Goal: Use online tool/utility: Utilize a website feature to perform a specific function

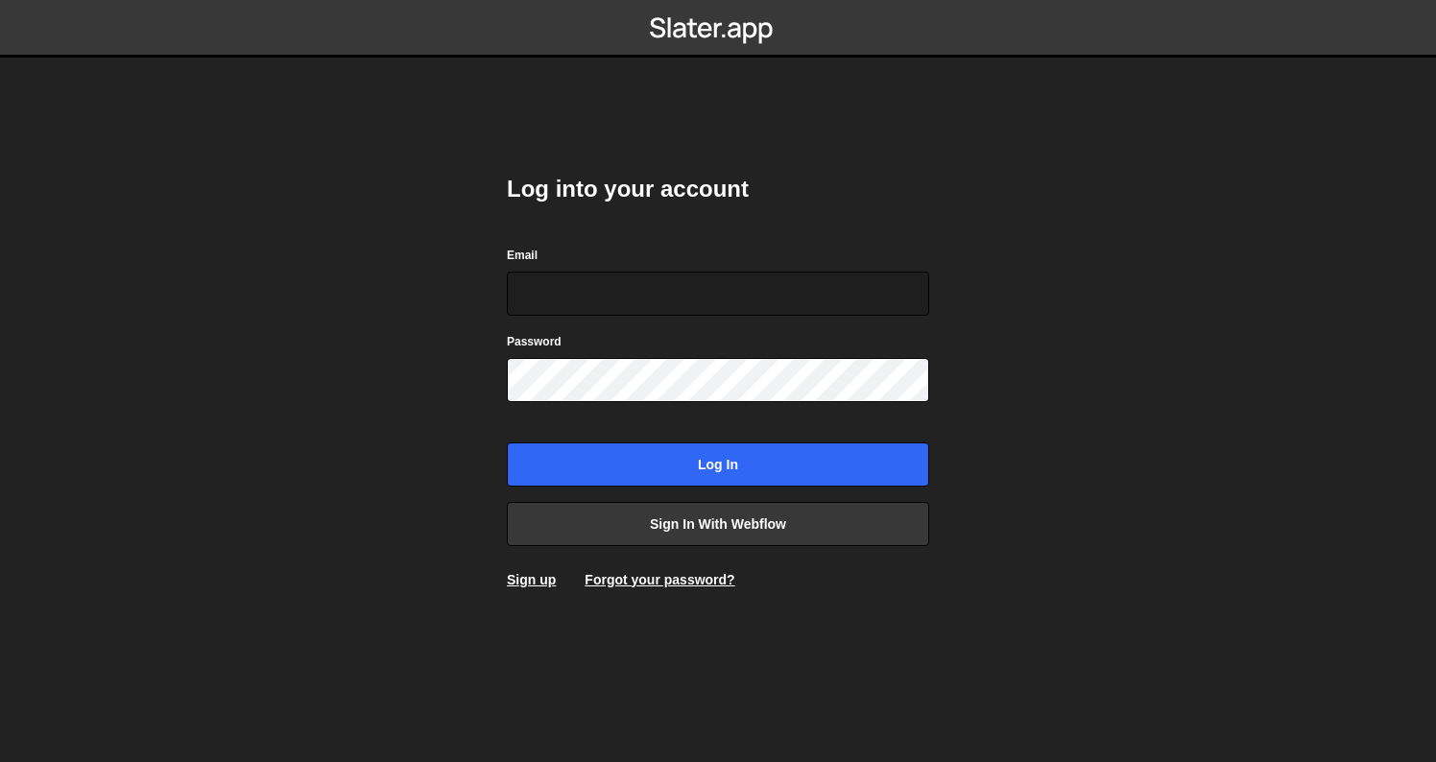
type input "[PERSON_NAME][EMAIL_ADDRESS][PERSON_NAME][DOMAIN_NAME]"
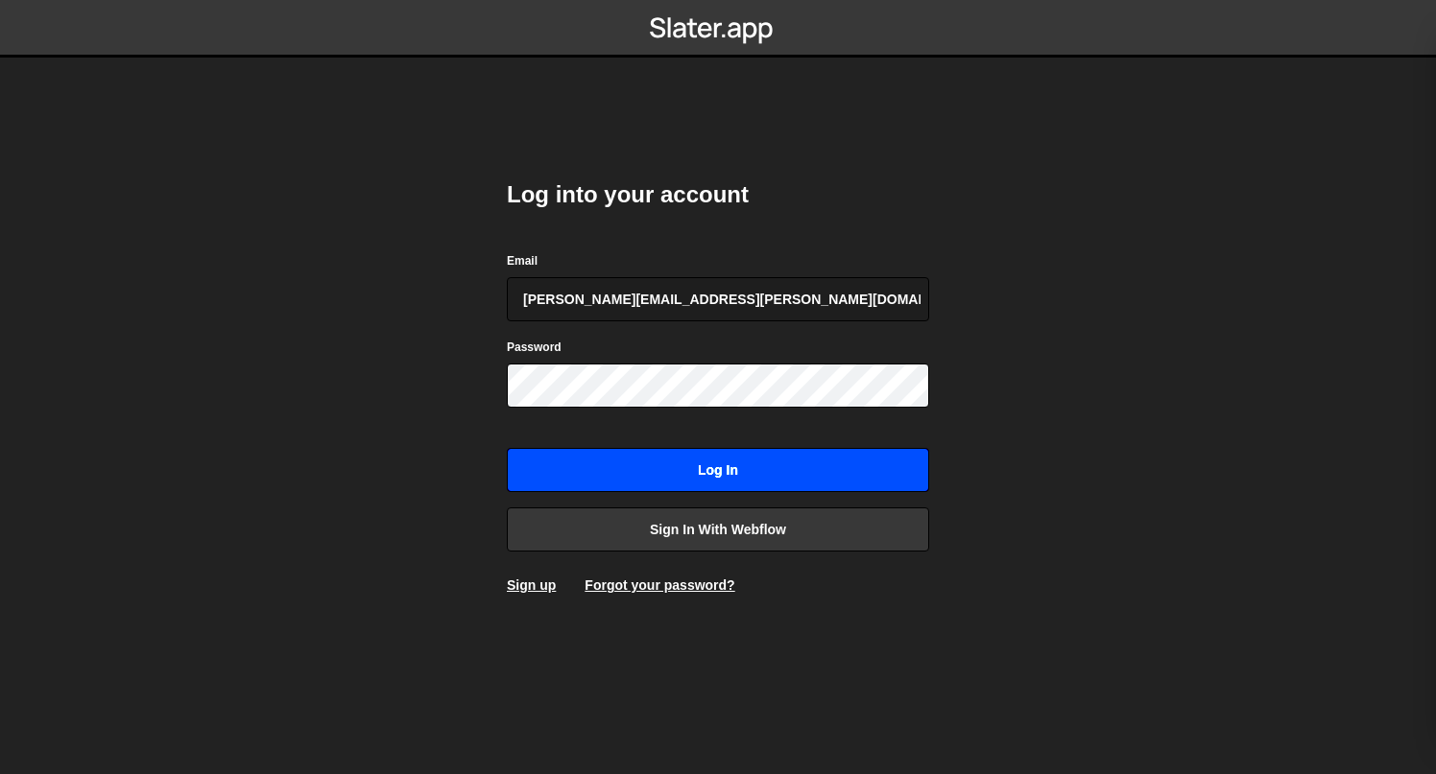
click at [806, 488] on input "Log in" at bounding box center [718, 470] width 422 height 44
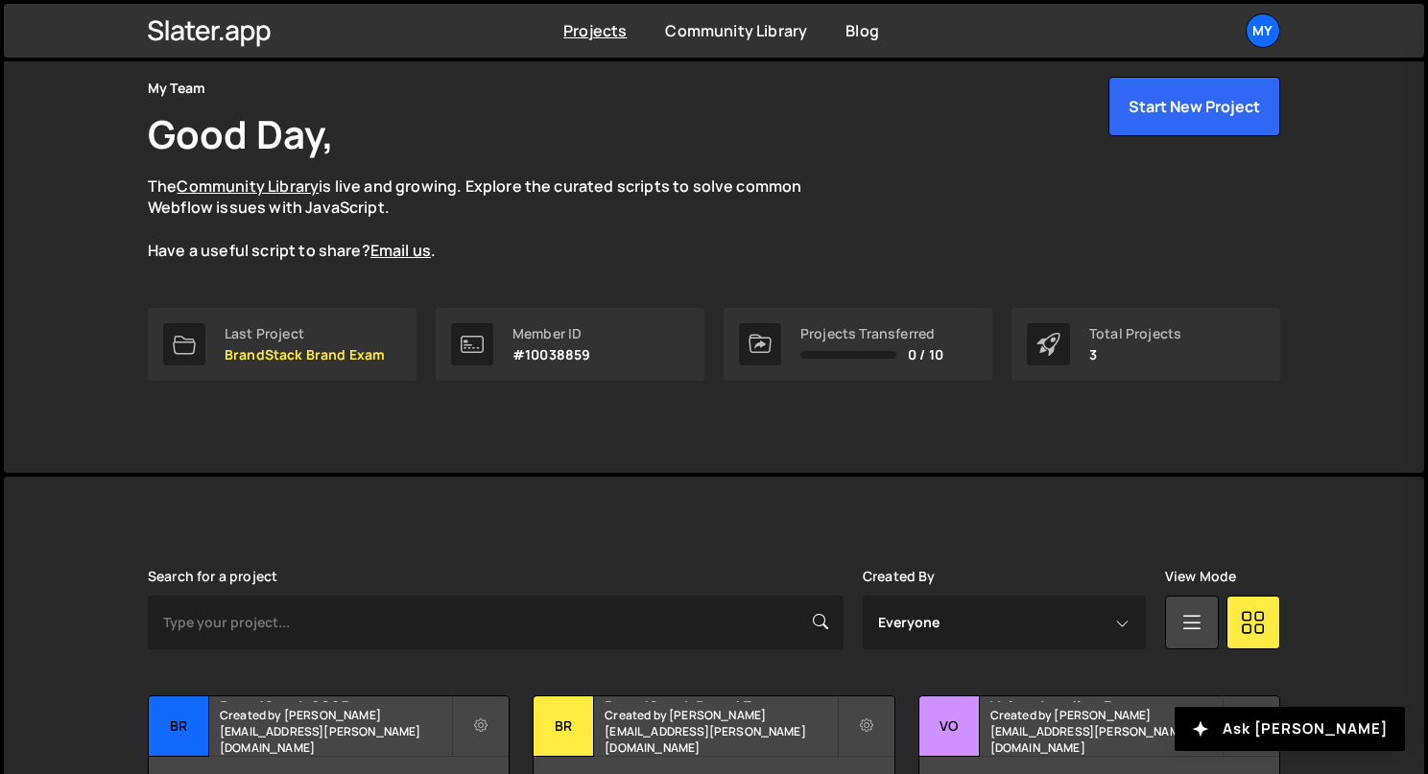
scroll to position [213, 0]
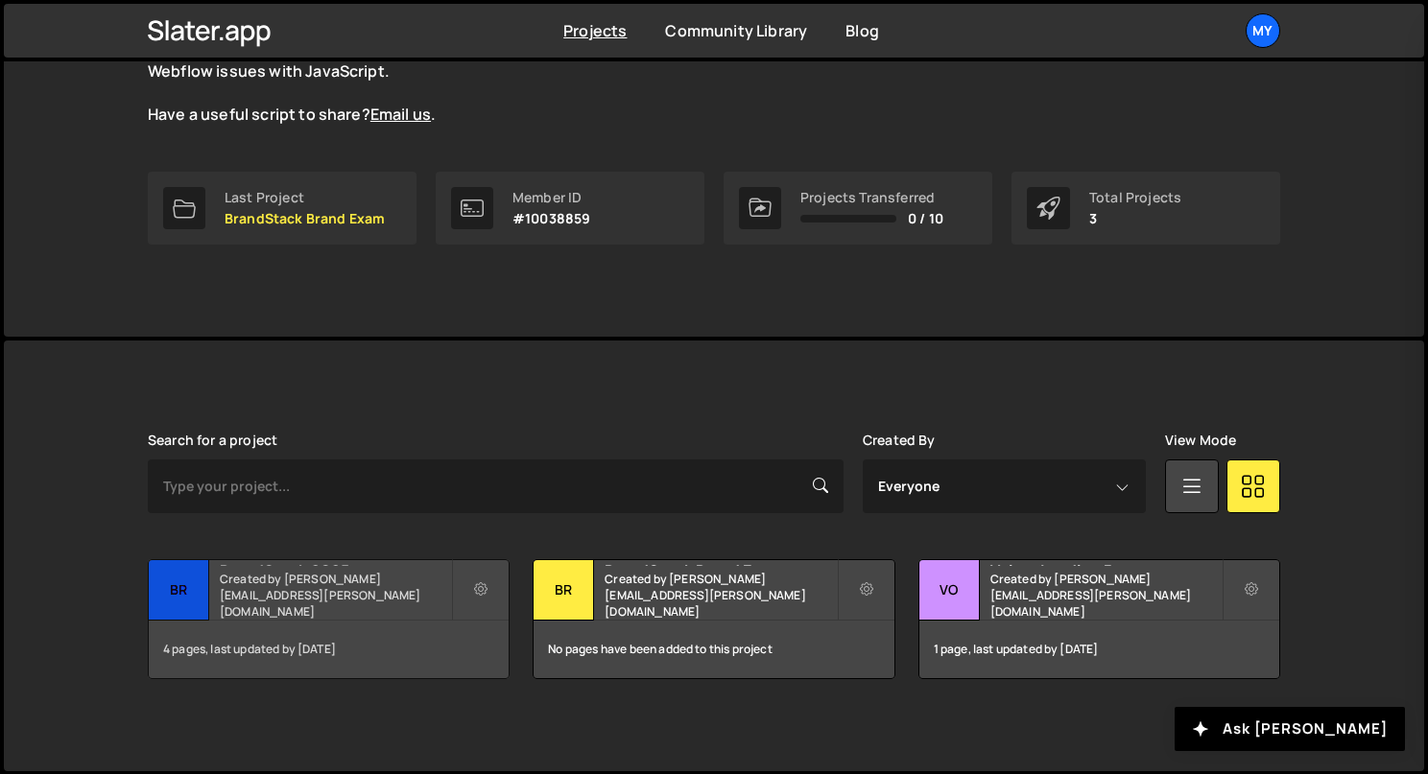
click at [315, 566] on h2 "BrandStack 2025" at bounding box center [335, 563] width 231 height 6
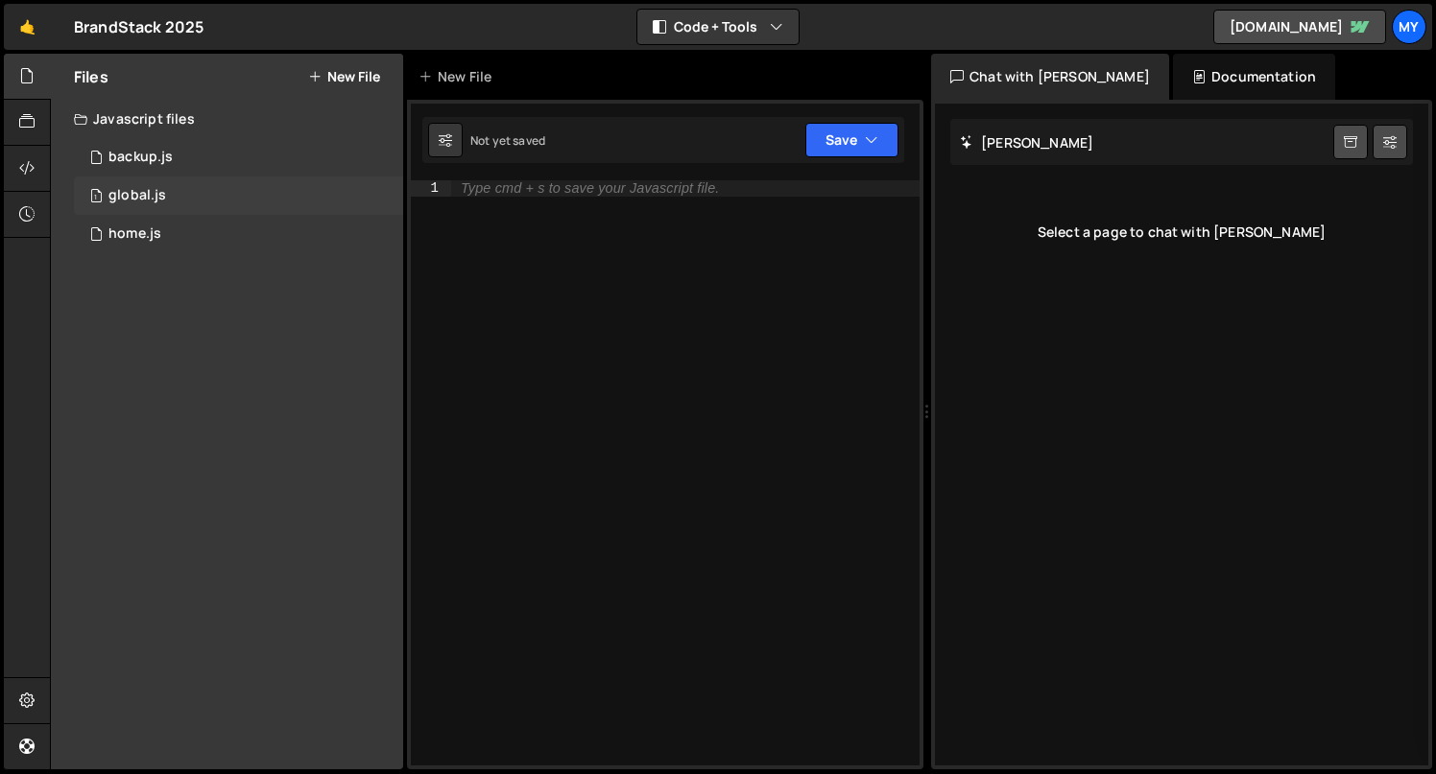
click at [166, 192] on div "1 global.js 0" at bounding box center [238, 196] width 329 height 38
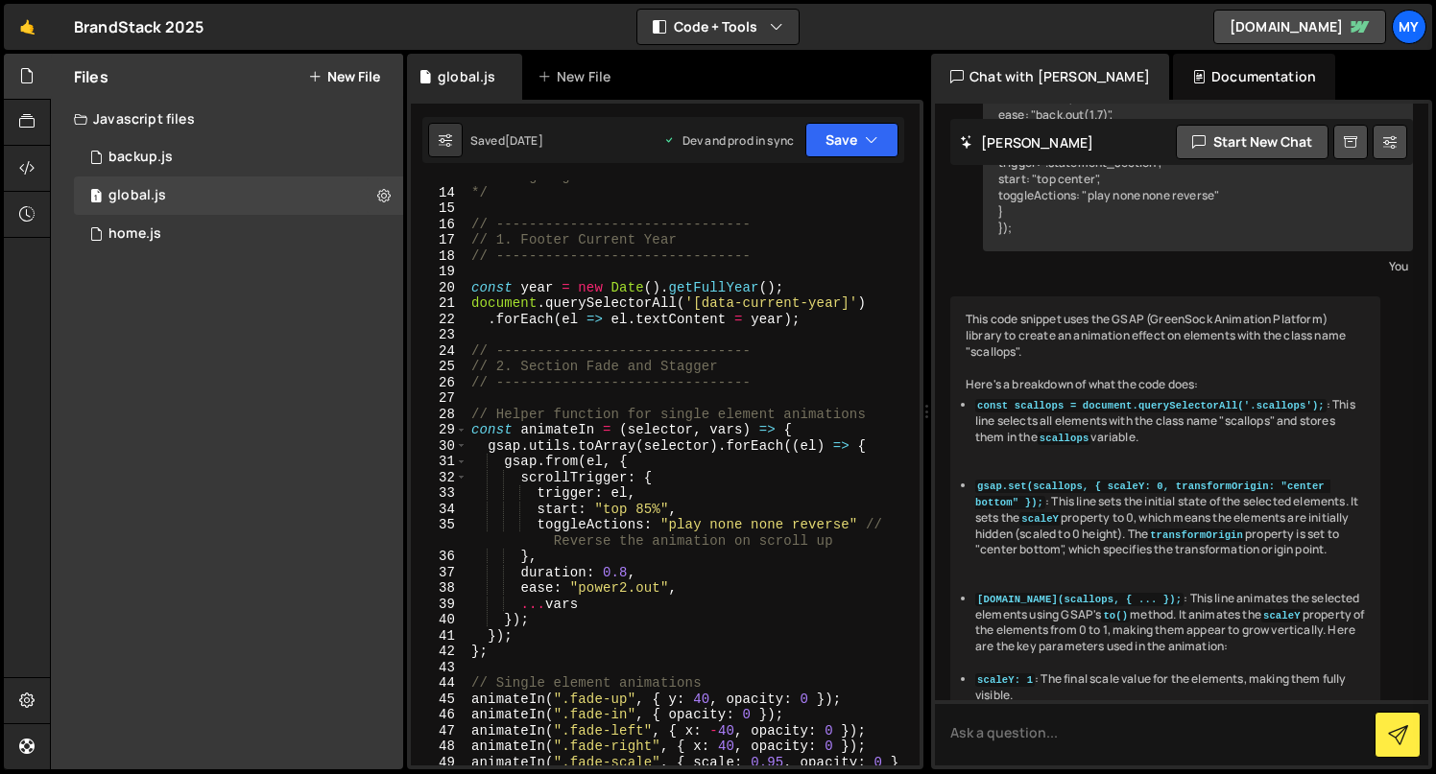
scroll to position [202, 0]
click at [154, 226] on div "home.js" at bounding box center [134, 234] width 53 height 17
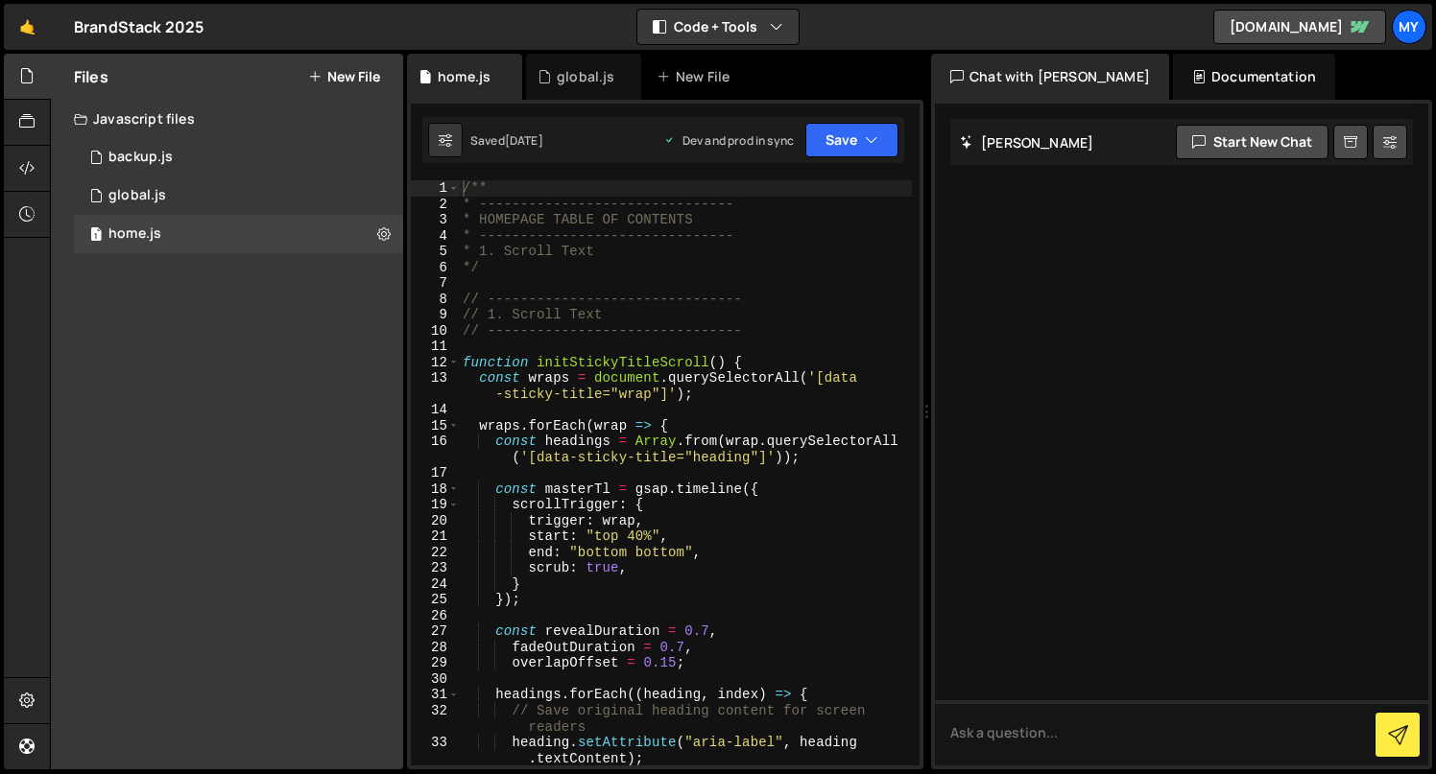
scroll to position [0, 0]
click at [156, 202] on div "global.js" at bounding box center [137, 195] width 58 height 17
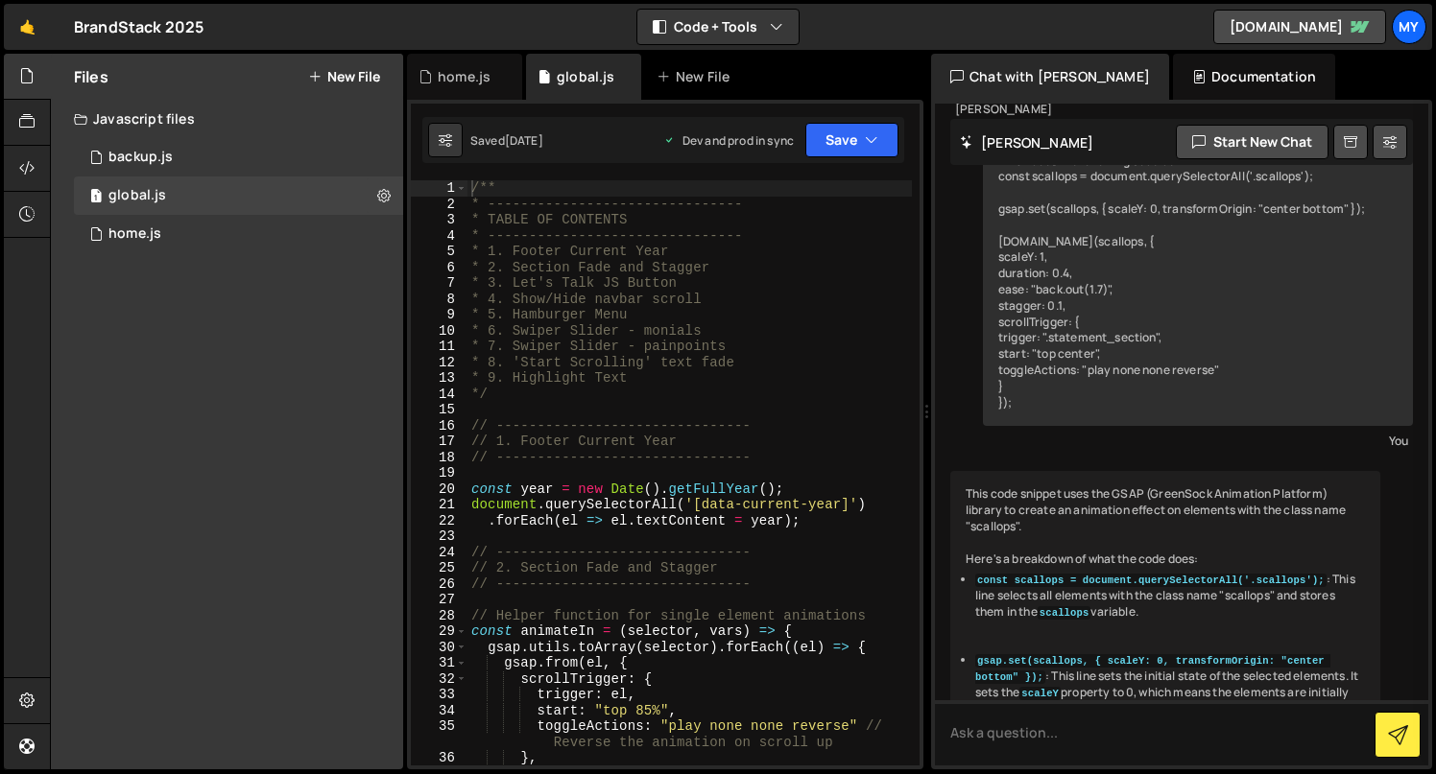
scroll to position [42363, 0]
